Goal: Task Accomplishment & Management: Use online tool/utility

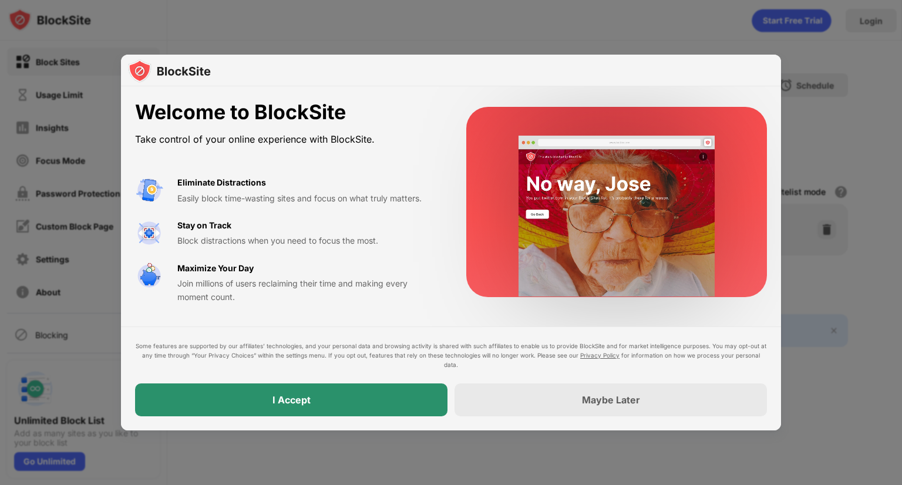
click at [345, 393] on div "I Accept" at bounding box center [291, 399] width 312 height 33
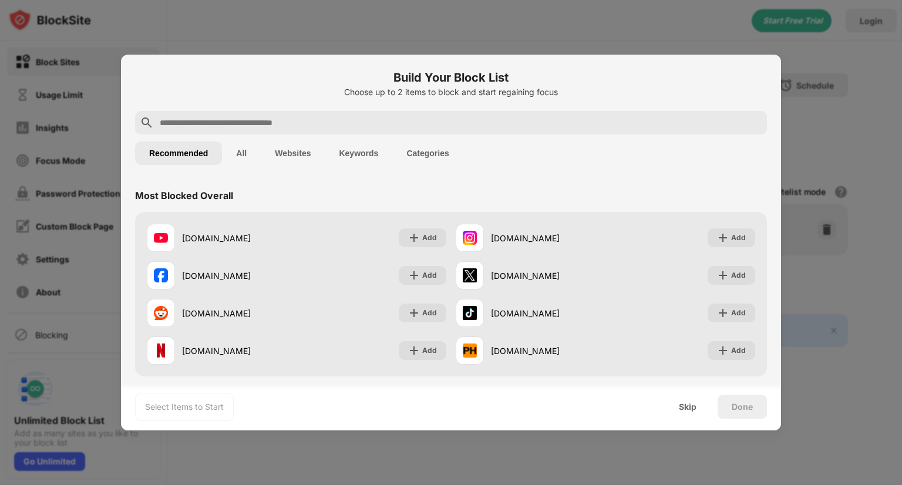
click at [556, 3] on div at bounding box center [451, 242] width 902 height 485
click at [835, 50] on div at bounding box center [451, 242] width 902 height 485
click at [690, 404] on div "Skip" at bounding box center [688, 406] width 18 height 9
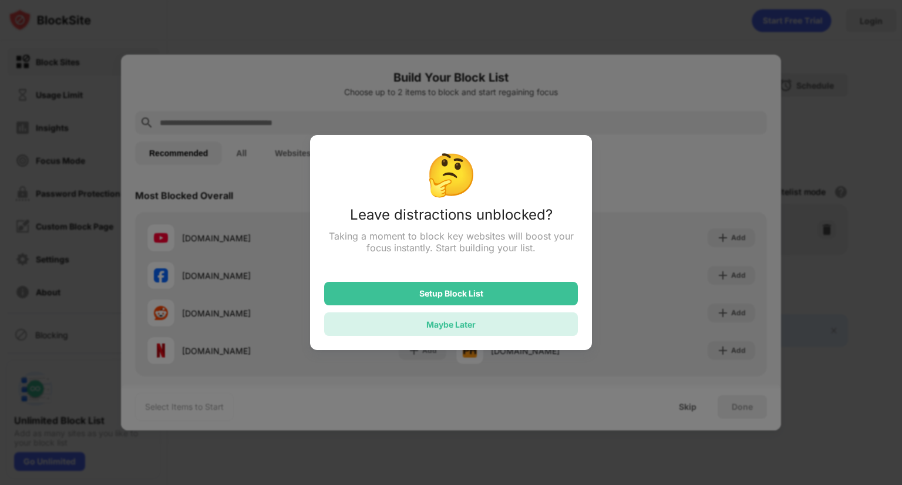
click at [449, 323] on div "Maybe Later" at bounding box center [450, 324] width 49 height 10
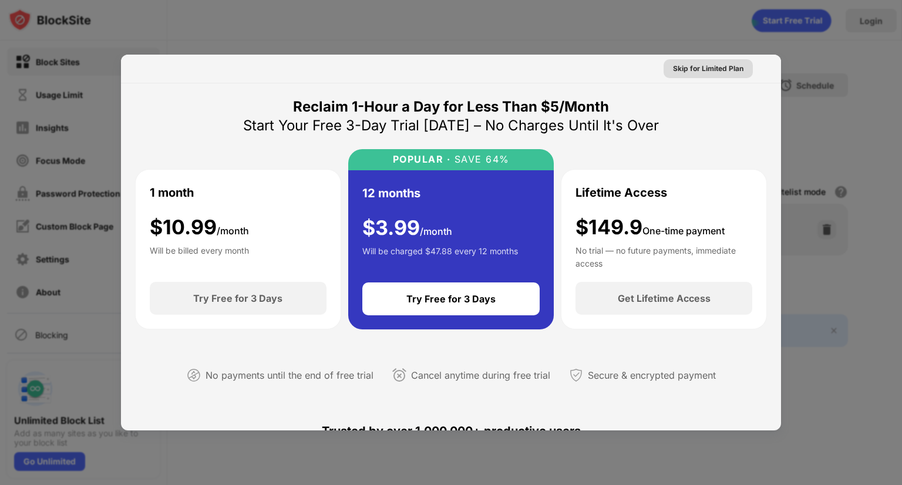
click at [721, 66] on div "Skip for Limited Plan" at bounding box center [708, 69] width 70 height 12
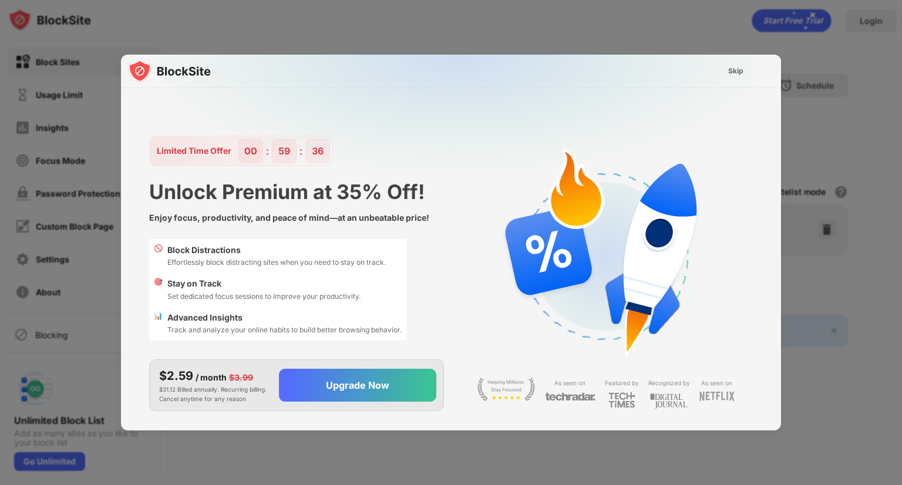
click at [734, 68] on div "Skip" at bounding box center [735, 71] width 15 height 12
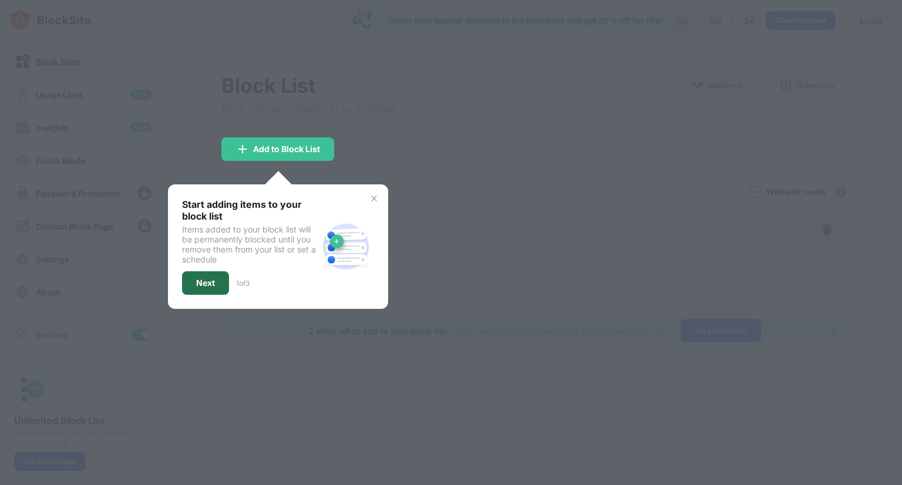
click at [207, 285] on div "Next" at bounding box center [205, 282] width 19 height 9
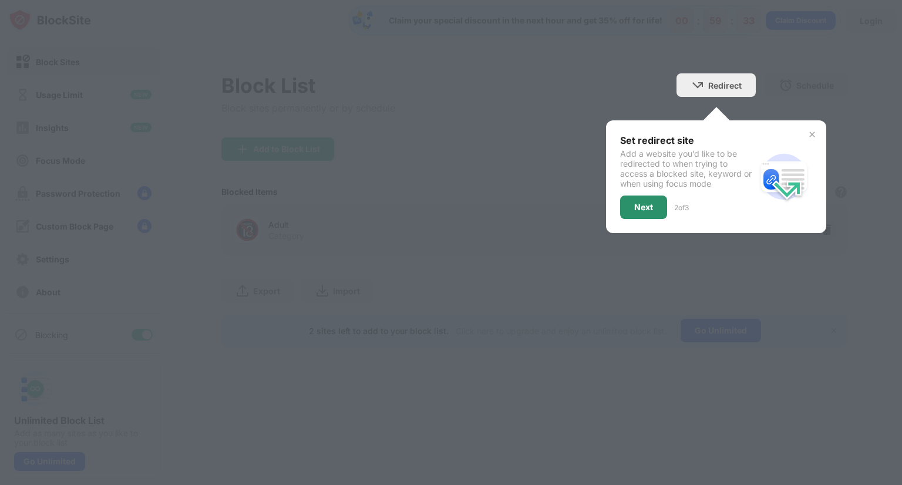
click at [626, 208] on div "Next" at bounding box center [643, 206] width 47 height 23
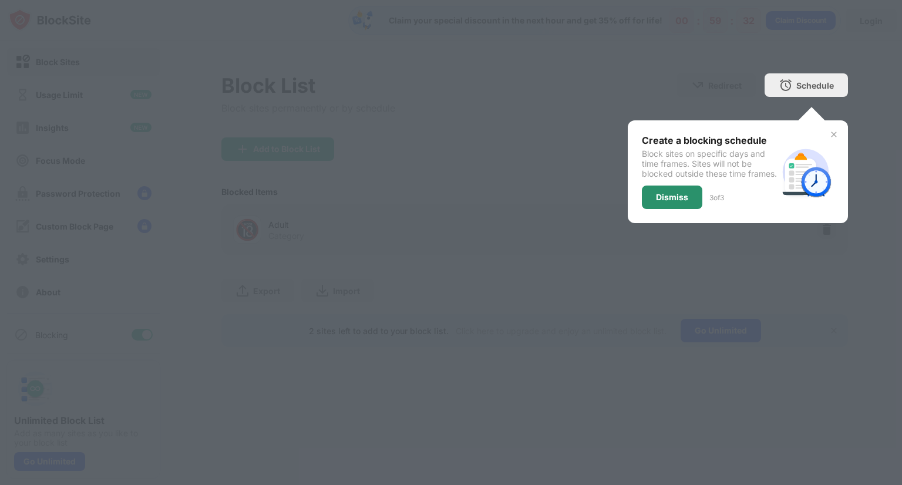
click at [660, 202] on div "Dismiss" at bounding box center [672, 197] width 32 height 9
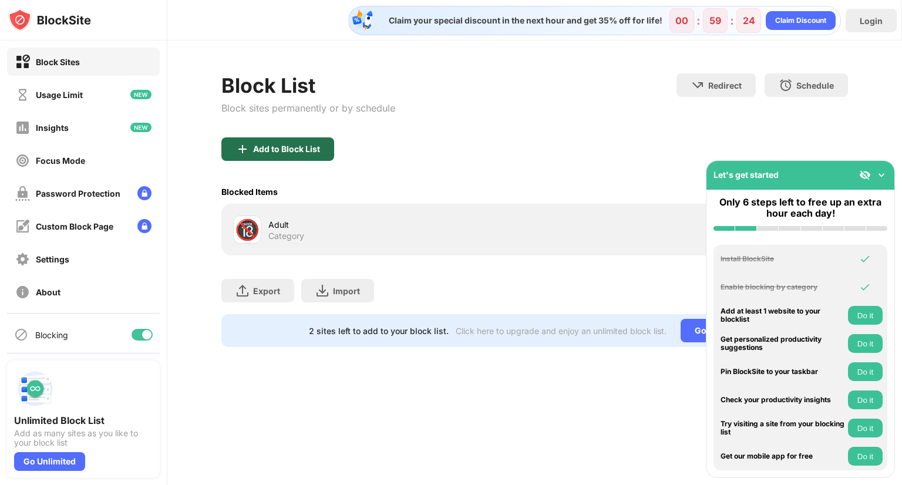
click at [270, 141] on div "Add to Block List" at bounding box center [277, 148] width 113 height 23
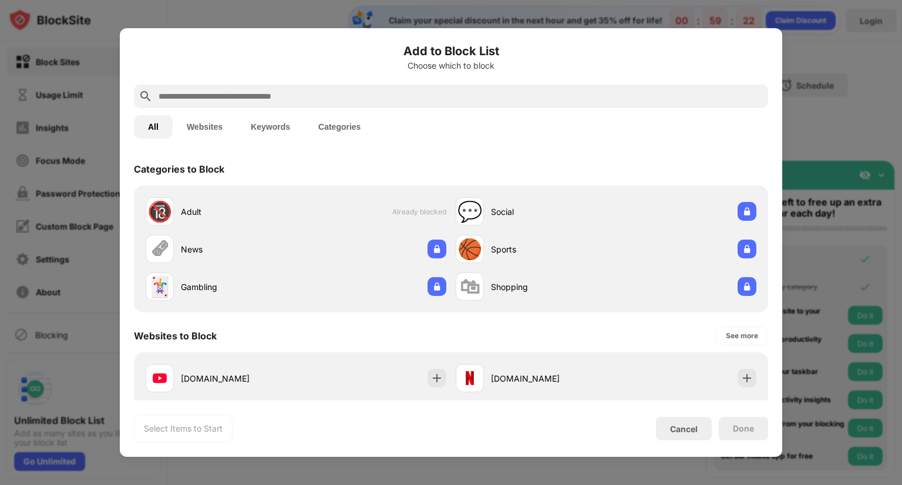
click at [285, 97] on input "text" at bounding box center [460, 96] width 606 height 14
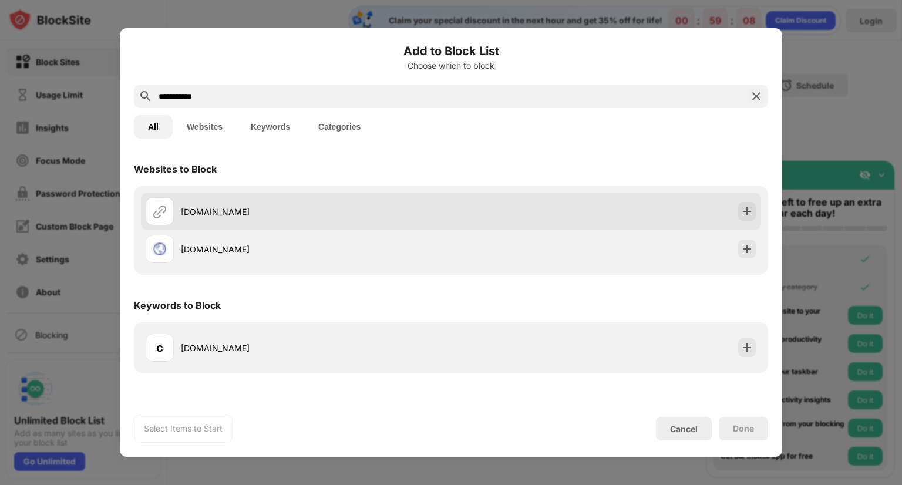
type input "**********"
click at [501, 219] on div "[DOMAIN_NAME]" at bounding box center [451, 212] width 620 height 38
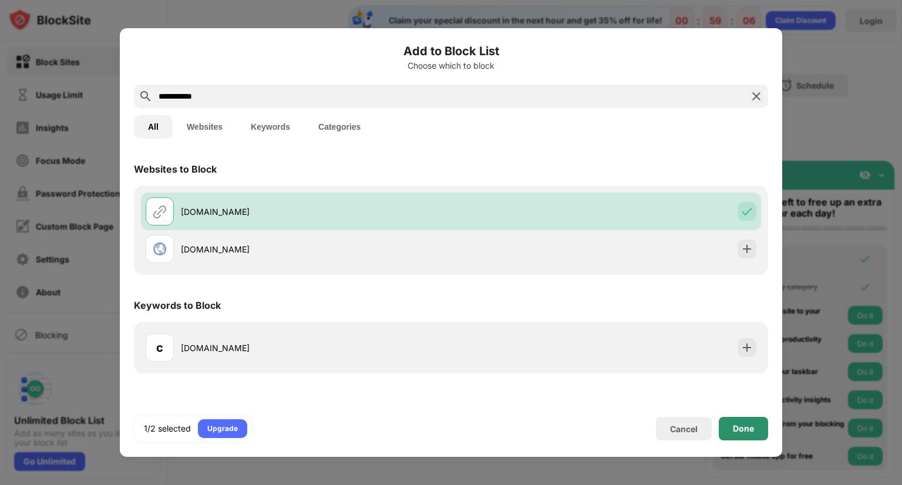
click at [726, 422] on div "Done" at bounding box center [743, 428] width 49 height 23
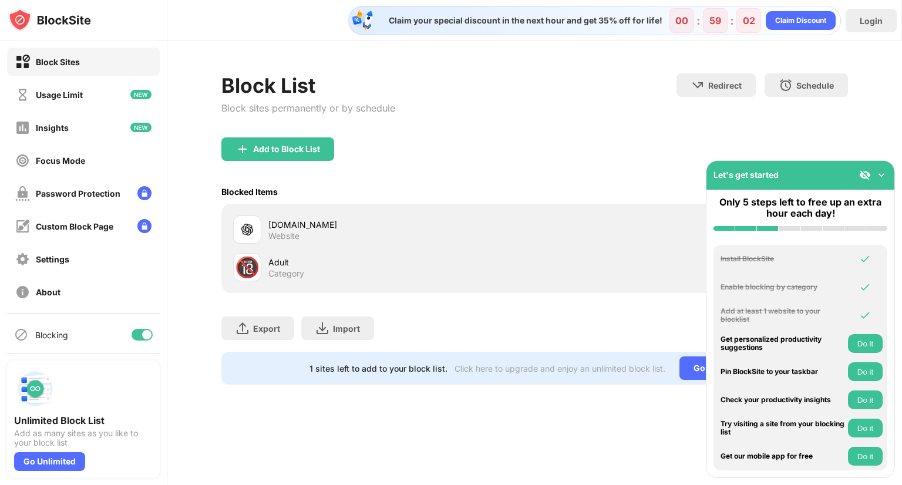
click at [877, 174] on img at bounding box center [881, 175] width 12 height 12
